Goal: Communication & Community: Answer question/provide support

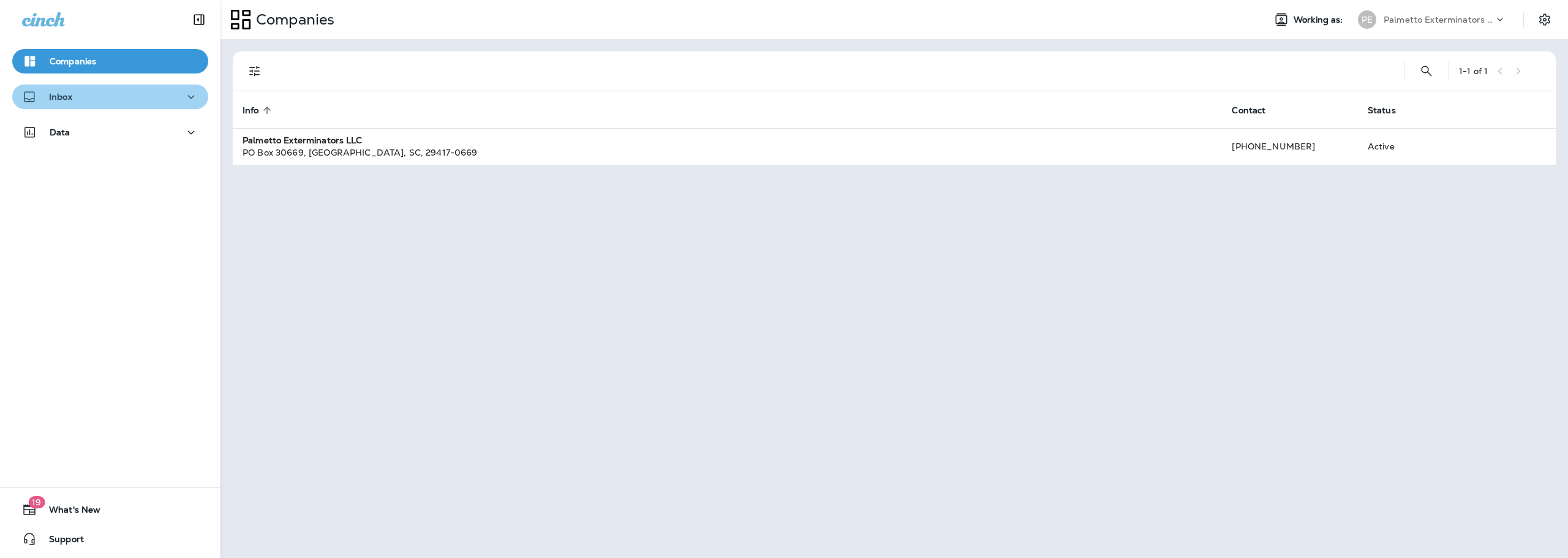
click at [184, 95] on icon "button" at bounding box center [191, 97] width 15 height 16
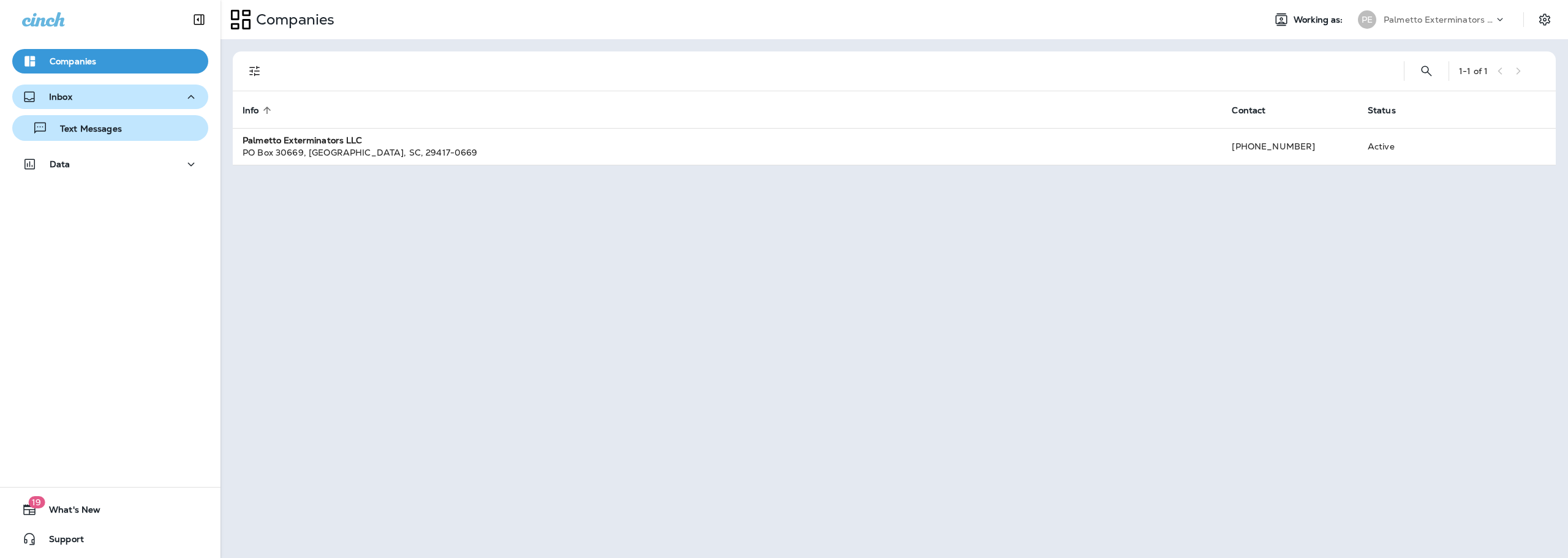
click at [92, 133] on p "Text Messages" at bounding box center [85, 129] width 74 height 12
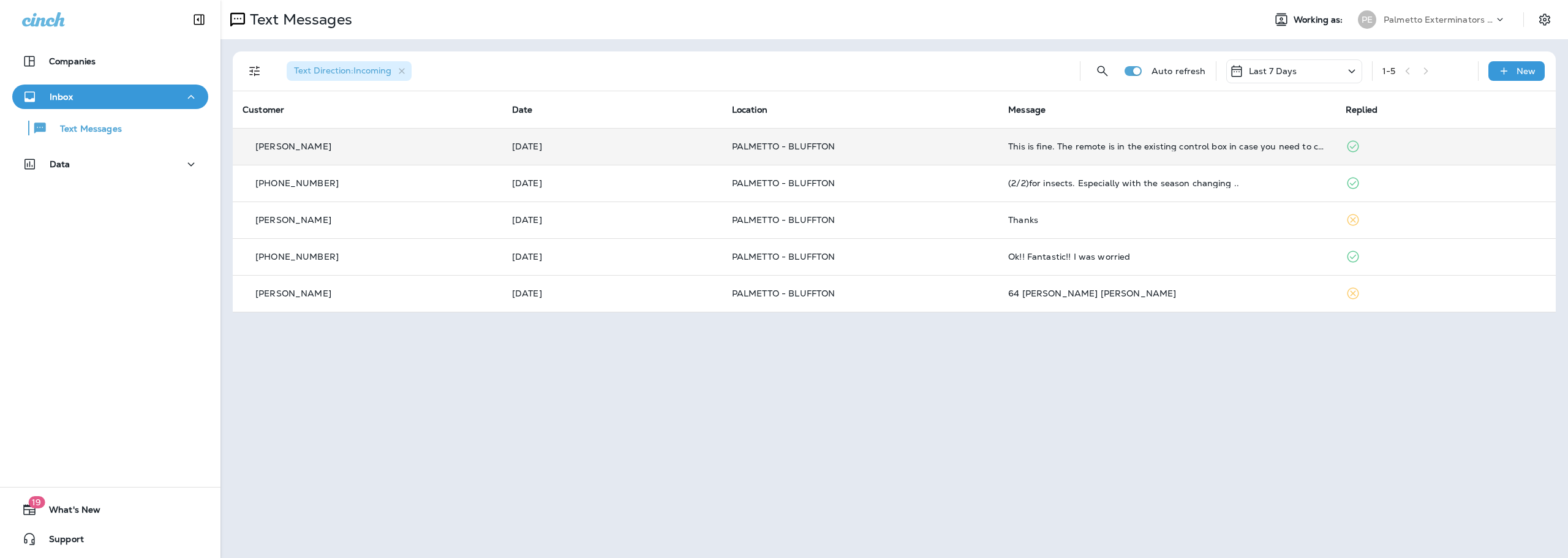
click at [943, 146] on p "PALMETTO - BLUFFTON" at bounding box center [860, 146] width 257 height 10
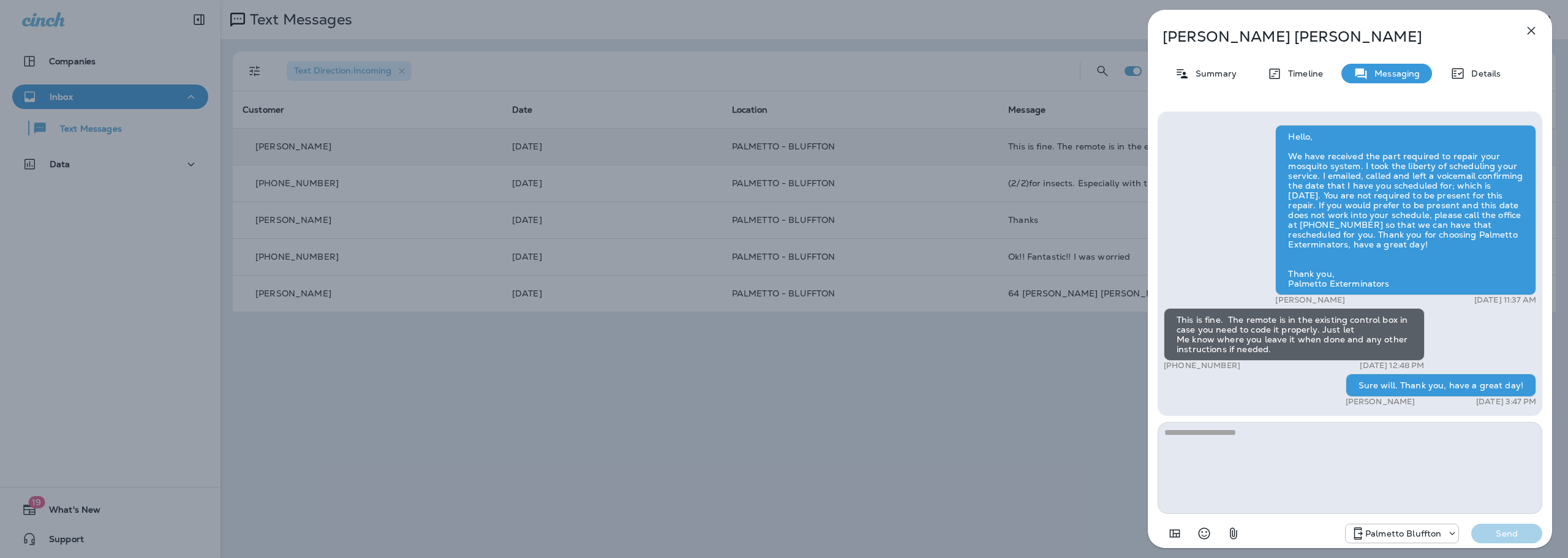
click at [1529, 29] on icon "button" at bounding box center [1531, 30] width 8 height 8
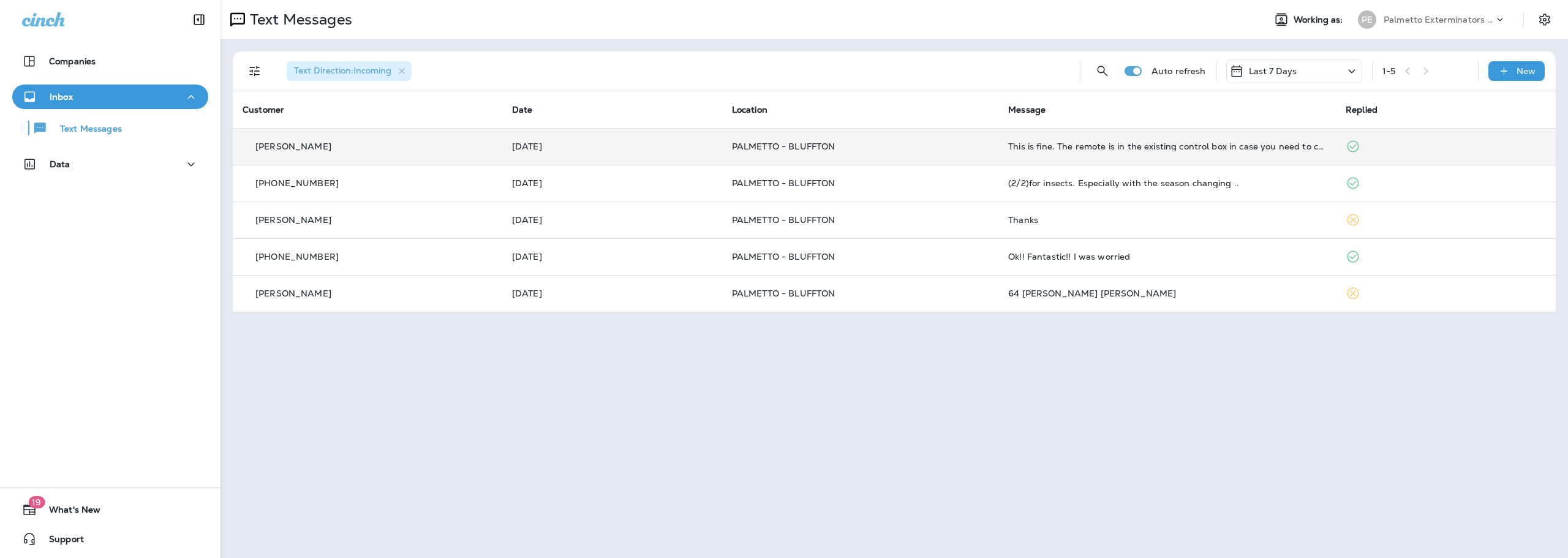
click at [1355, 68] on icon at bounding box center [1352, 71] width 15 height 16
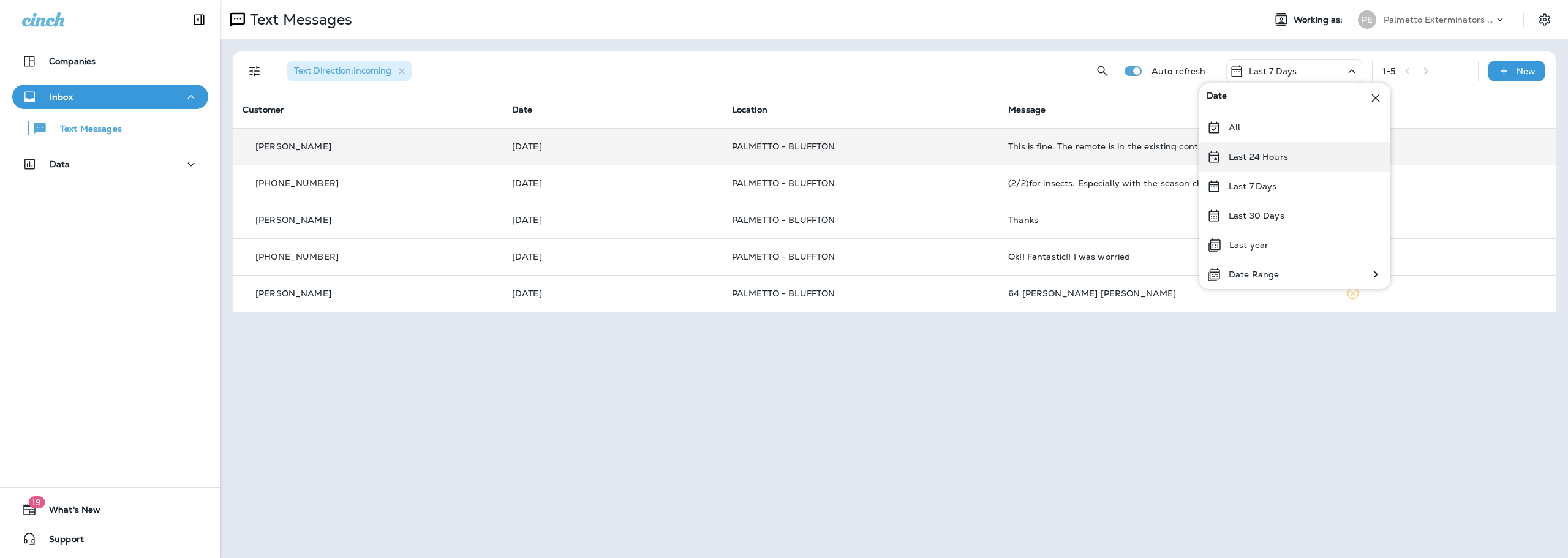
click at [1235, 156] on p "Last 24 Hours" at bounding box center [1258, 157] width 59 height 10
